Goal: Information Seeking & Learning: Learn about a topic

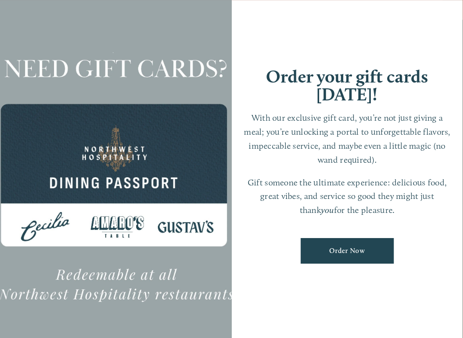
scroll to position [1, 0]
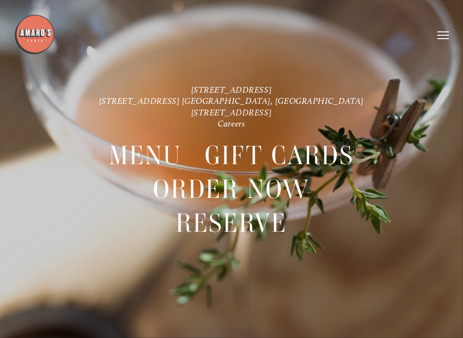
scroll to position [20, 0]
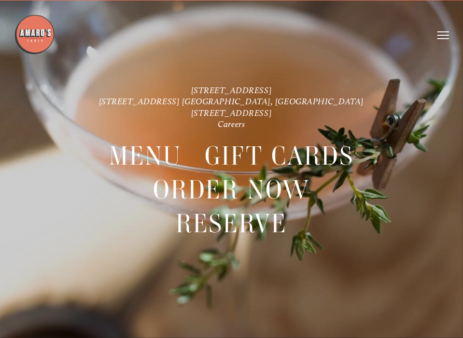
click at [270, 296] on div at bounding box center [231, 169] width 463 height 338
click at [155, 156] on span "Menu" at bounding box center [145, 156] width 72 height 34
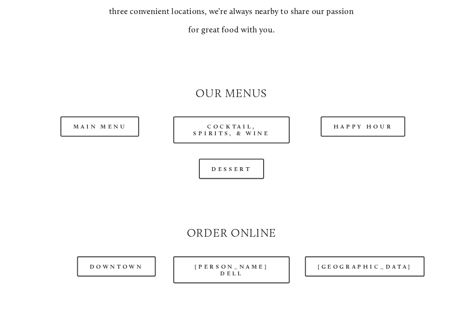
scroll to position [762, 0]
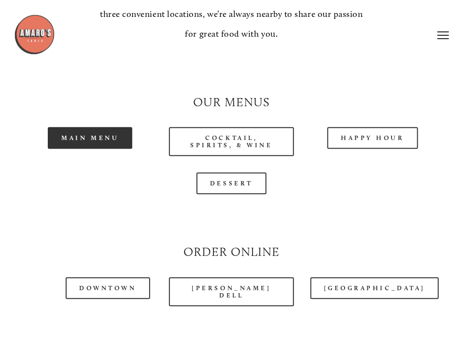
click at [105, 139] on link "Main Menu" at bounding box center [90, 138] width 84 height 22
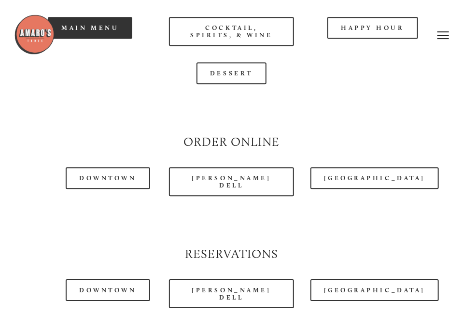
scroll to position [871, 0]
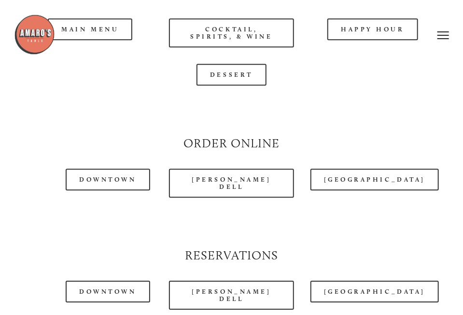
click at [93, 33] on div at bounding box center [203, 35] width 379 height 42
click at [40, 32] on img at bounding box center [34, 34] width 41 height 41
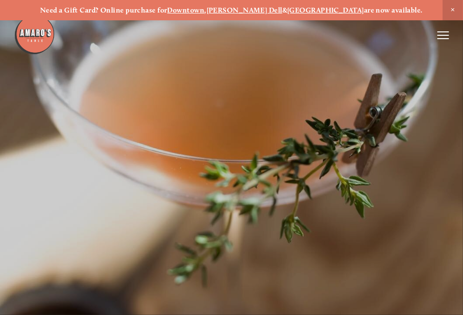
scroll to position [20, 0]
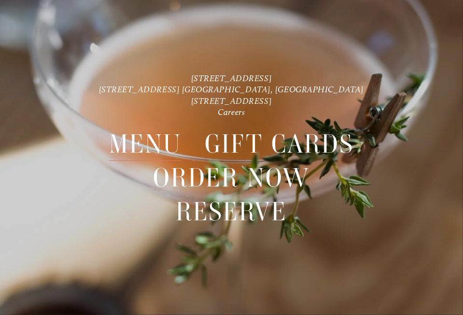
click at [152, 141] on span "Menu" at bounding box center [145, 144] width 72 height 34
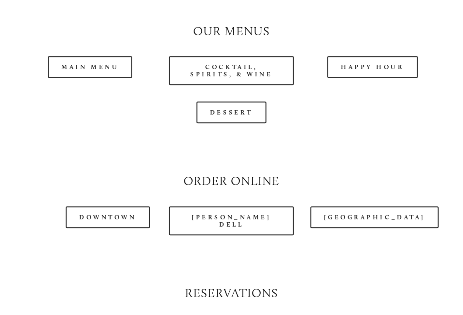
scroll to position [834, 0]
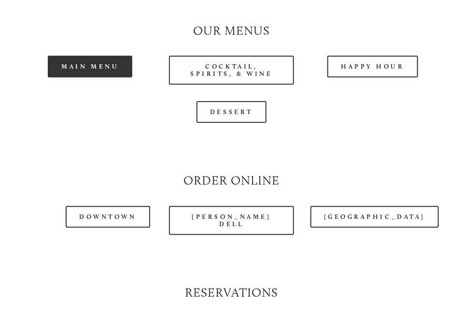
click at [104, 73] on link "Main Menu" at bounding box center [90, 66] width 84 height 22
click at [110, 68] on link "Main Menu" at bounding box center [90, 66] width 84 height 22
click at [82, 68] on link "Main Menu" at bounding box center [90, 66] width 84 height 22
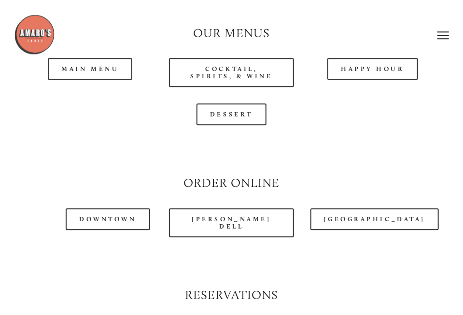
click at [71, 70] on header "Menu Order Now Visit Gallery 0" at bounding box center [231, 35] width 435 height 70
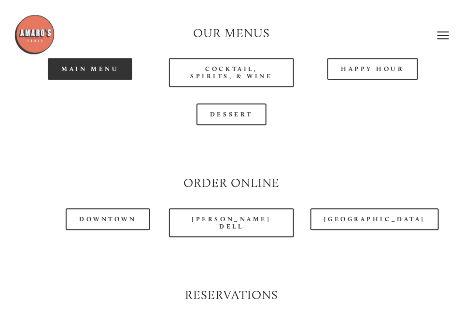
click at [108, 71] on link "Main Menu" at bounding box center [90, 69] width 84 height 22
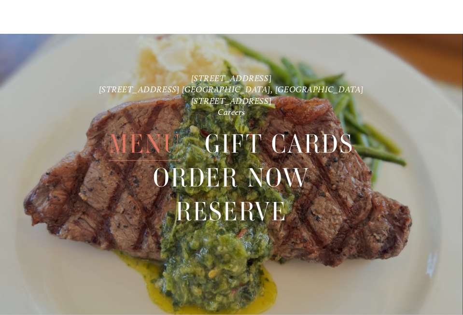
scroll to position [1814, 0]
click at [141, 143] on span "Menu" at bounding box center [145, 144] width 72 height 34
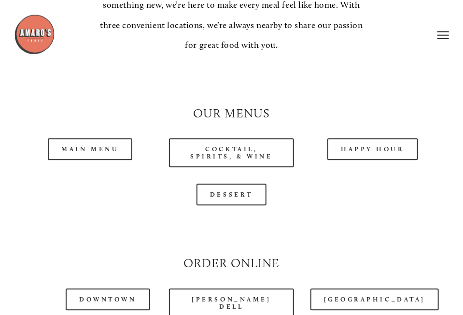
scroll to position [751, 0]
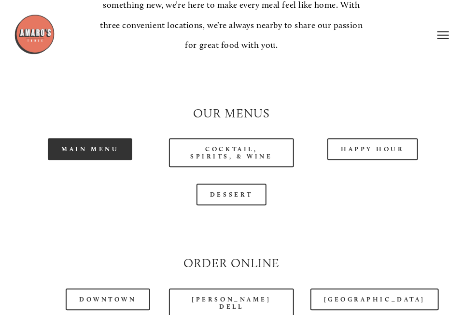
click at [92, 157] on link "Main Menu" at bounding box center [90, 149] width 84 height 22
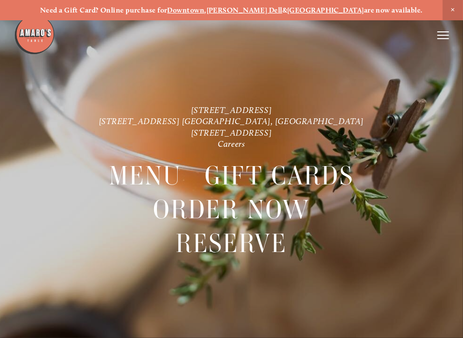
scroll to position [20, 0]
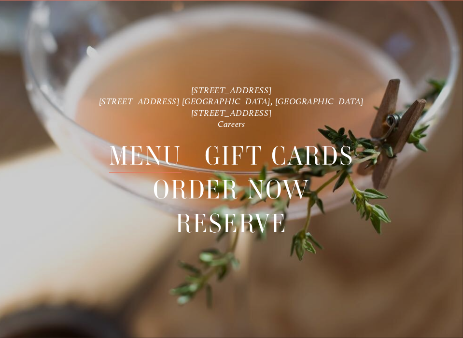
click at [150, 154] on span "Menu" at bounding box center [145, 156] width 72 height 34
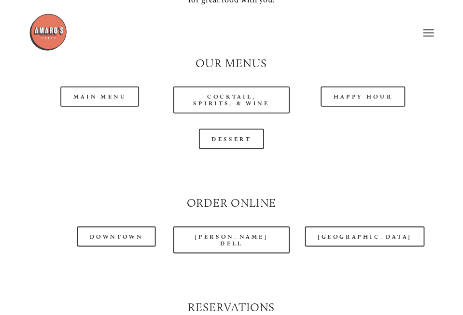
scroll to position [774, 0]
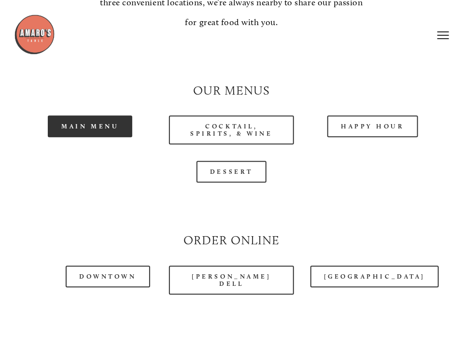
click at [106, 128] on link "Main Menu" at bounding box center [90, 126] width 84 height 22
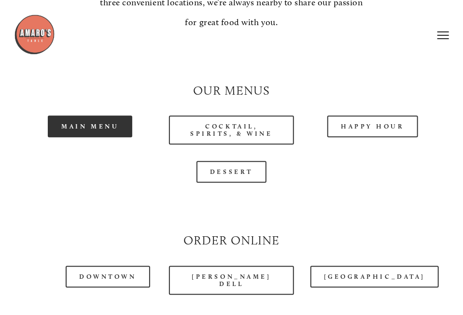
click at [105, 126] on link "Main Menu" at bounding box center [90, 126] width 84 height 22
click at [74, 134] on link "Main Menu" at bounding box center [90, 126] width 84 height 22
click at [68, 132] on link "Main Menu" at bounding box center [90, 126] width 84 height 22
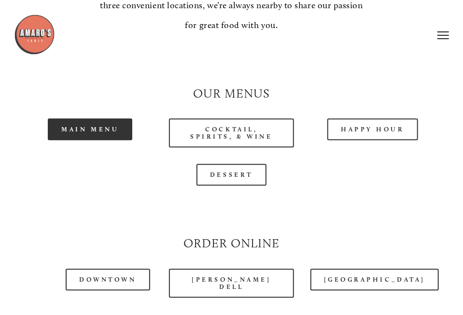
scroll to position [771, 0]
click at [113, 138] on link "Main Menu" at bounding box center [90, 130] width 84 height 22
click at [125, 136] on link "Main Menu" at bounding box center [90, 130] width 84 height 22
click at [71, 140] on link "Main Menu" at bounding box center [90, 129] width 84 height 22
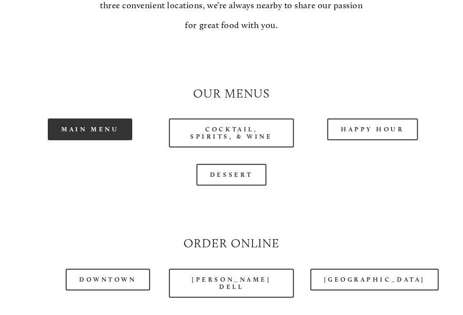
click at [55, 136] on link "Main Menu" at bounding box center [90, 129] width 84 height 22
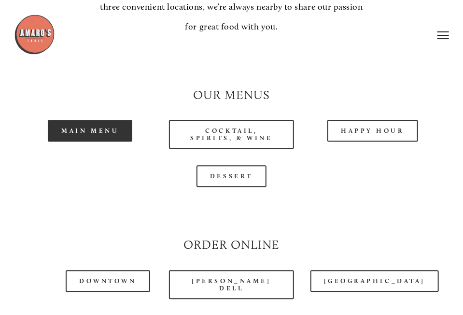
click at [73, 127] on link "Main Menu" at bounding box center [90, 131] width 84 height 22
click at [97, 136] on link "Main Menu" at bounding box center [90, 131] width 84 height 22
click at [118, 134] on link "Main Menu" at bounding box center [90, 131] width 84 height 22
click at [67, 139] on link "Main Menu" at bounding box center [90, 131] width 84 height 22
